Goal: Information Seeking & Learning: Learn about a topic

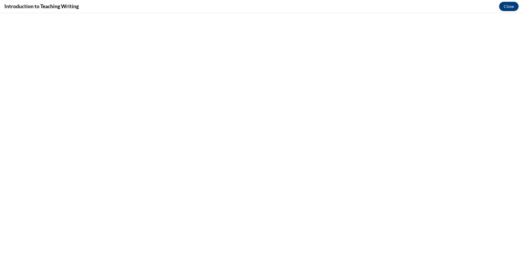
scroll to position [38, 0]
click at [516, 5] on button "Close" at bounding box center [509, 6] width 20 height 9
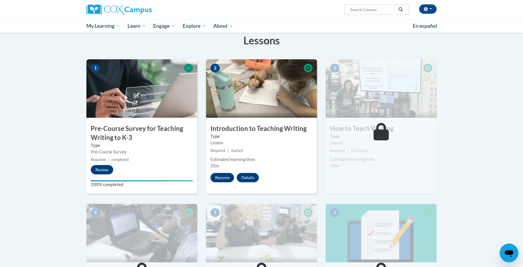
scroll to position [105, 0]
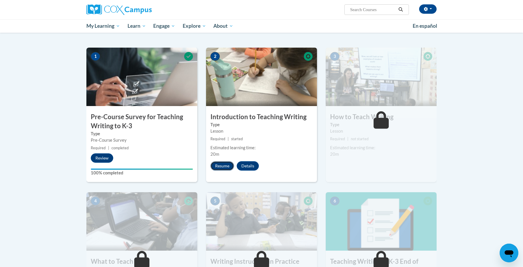
click at [220, 169] on button "Resume" at bounding box center [222, 165] width 24 height 9
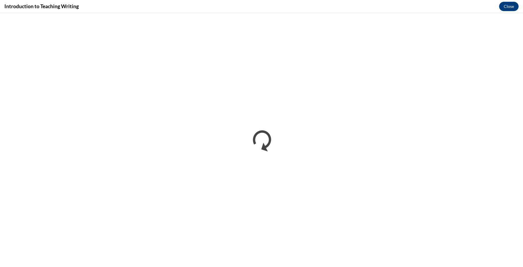
scroll to position [0, 0]
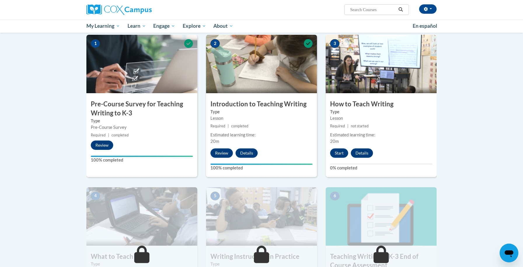
scroll to position [117, 0]
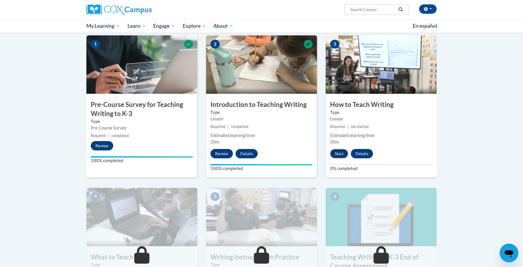
click at [338, 153] on button "Start" at bounding box center [339, 153] width 18 height 9
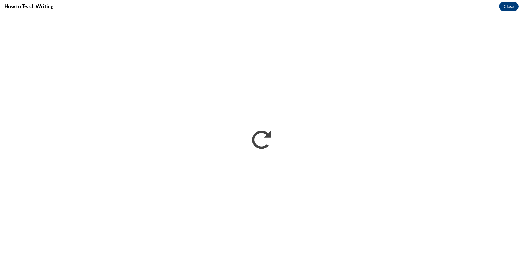
scroll to position [0, 0]
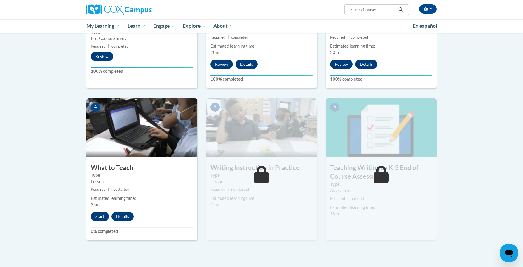
scroll to position [208, 0]
